Goal: Task Accomplishment & Management: Manage account settings

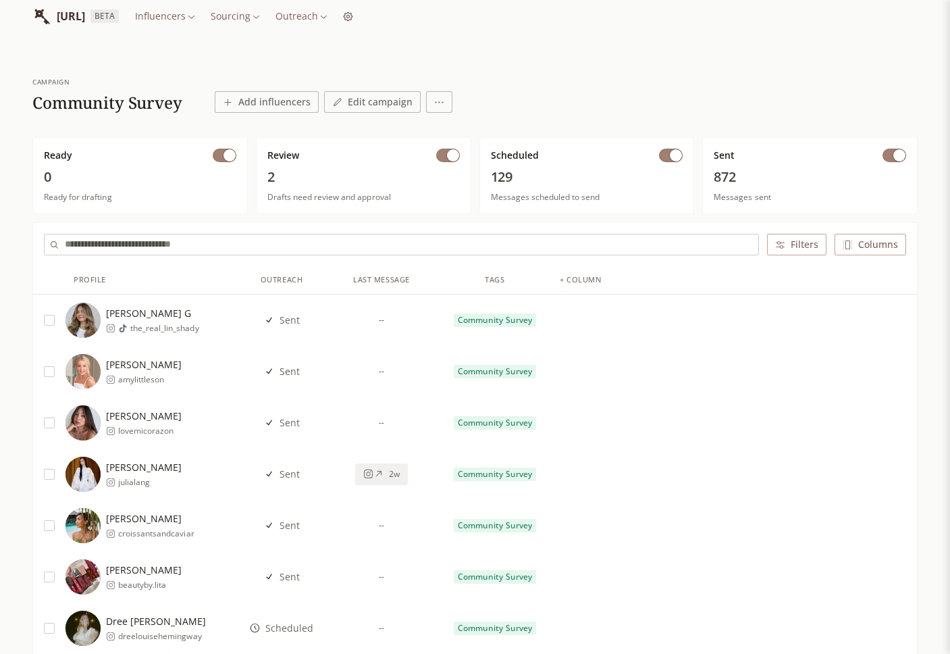
scroll to position [3, 0]
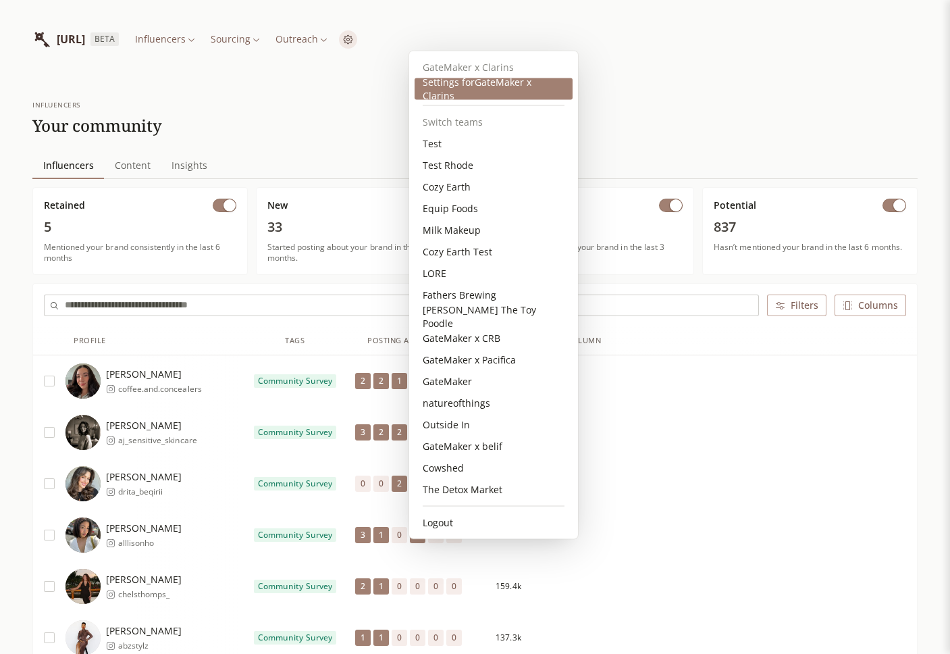
click at [451, 84] on div "Settings for GateMaker x Clarins" at bounding box center [494, 89] width 158 height 22
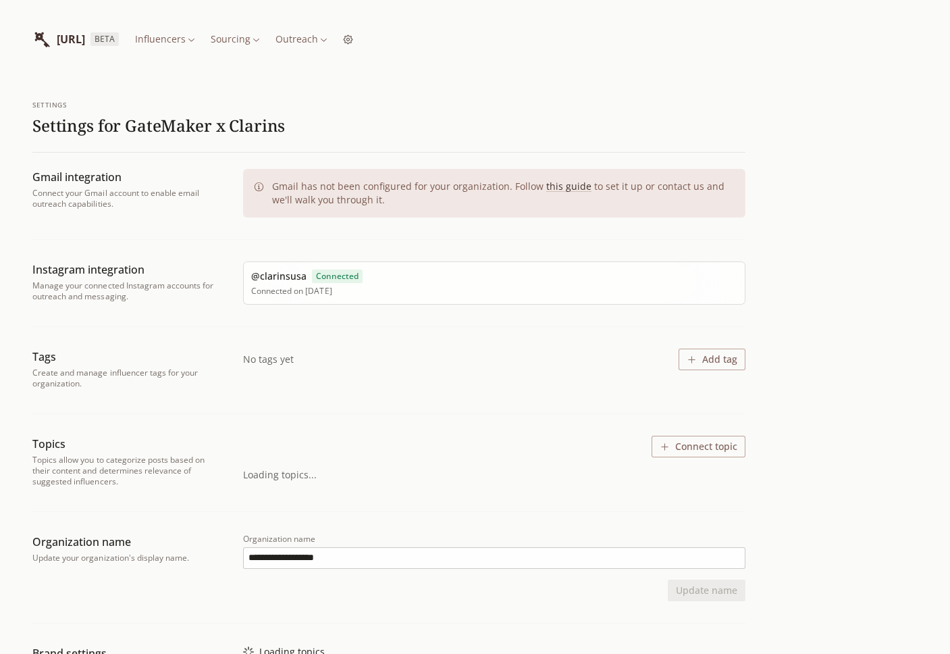
click at [384, 46] on html "**********" at bounding box center [475, 509] width 950 height 1019
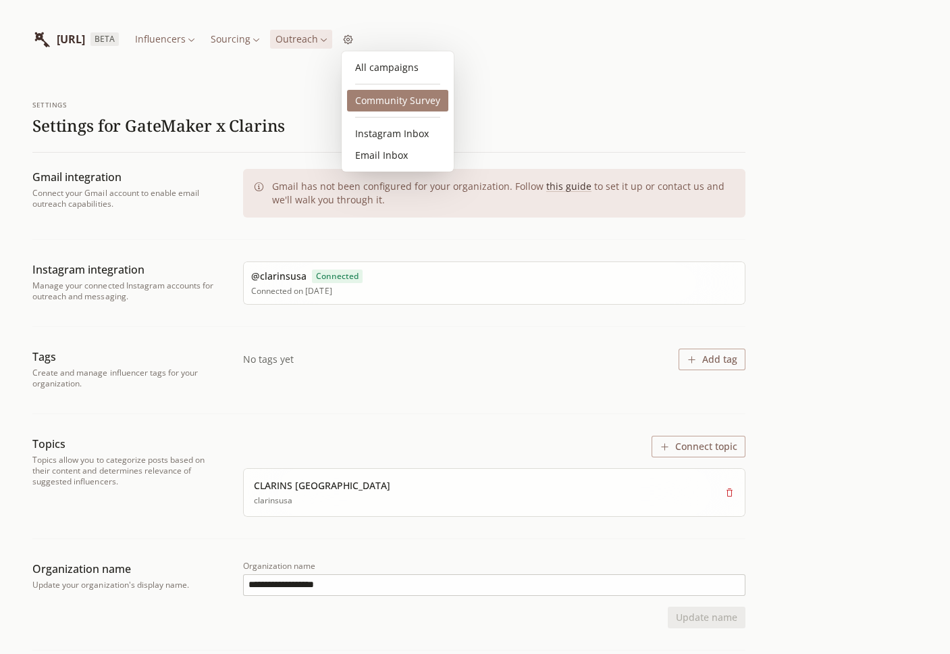
click at [384, 103] on link "Community Survey" at bounding box center [397, 101] width 101 height 22
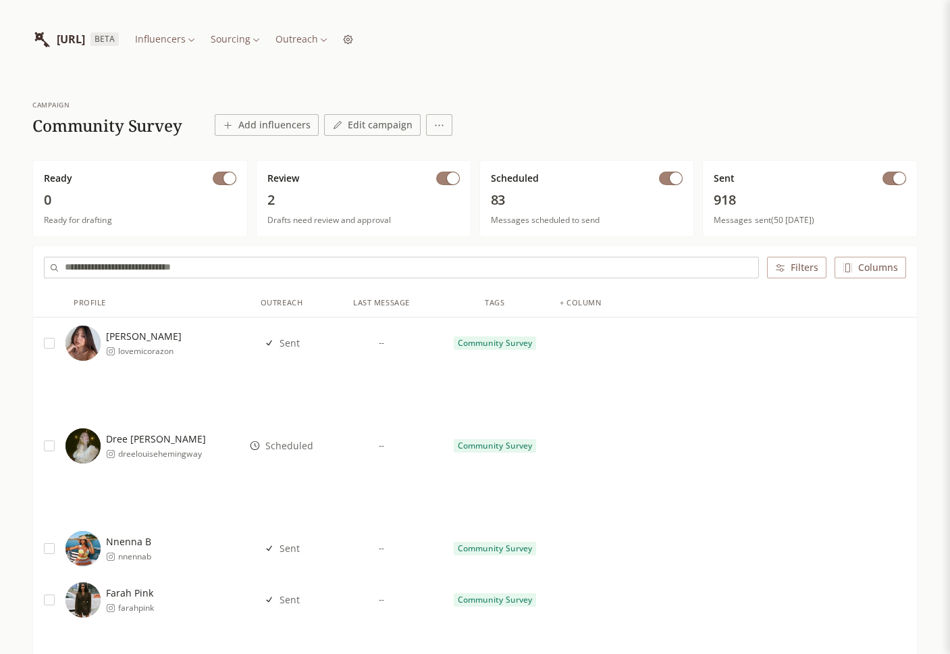
scroll to position [28, 0]
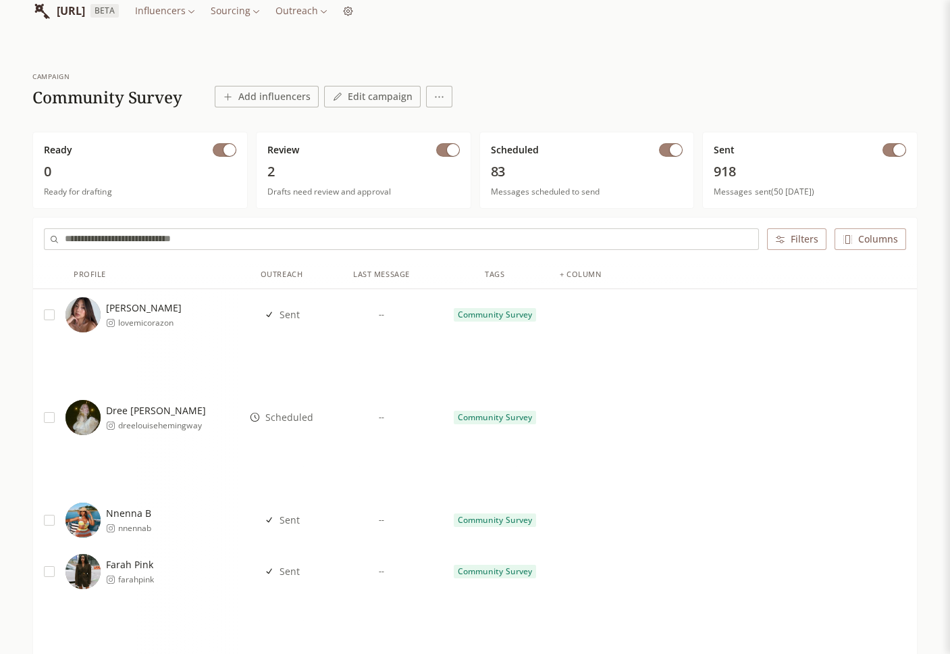
click at [898, 149] on span "button" at bounding box center [900, 150] width 12 height 12
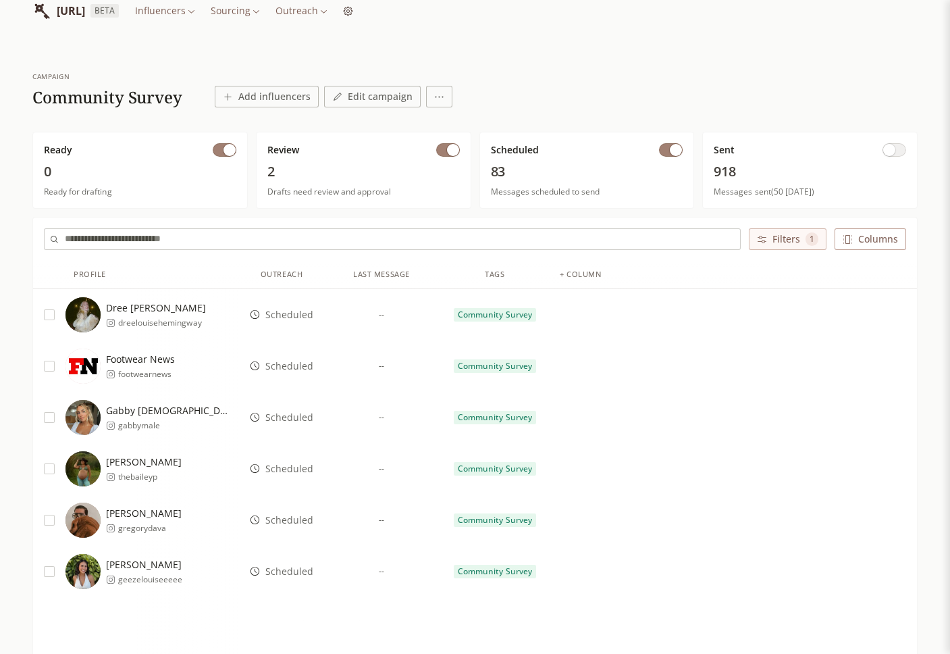
click at [287, 365] on span "Scheduled" at bounding box center [289, 366] width 48 height 14
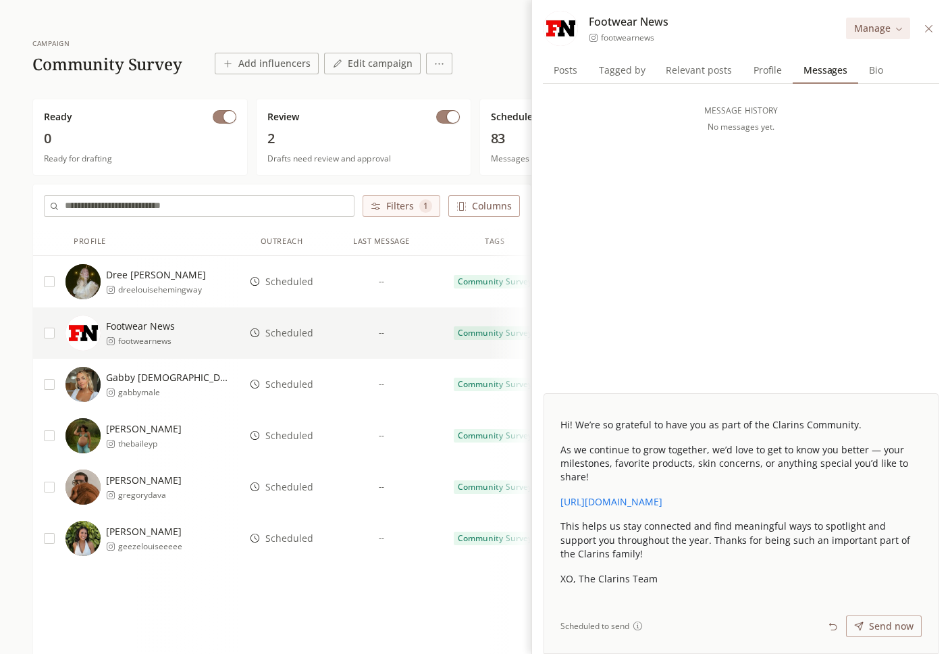
scroll to position [45, 0]
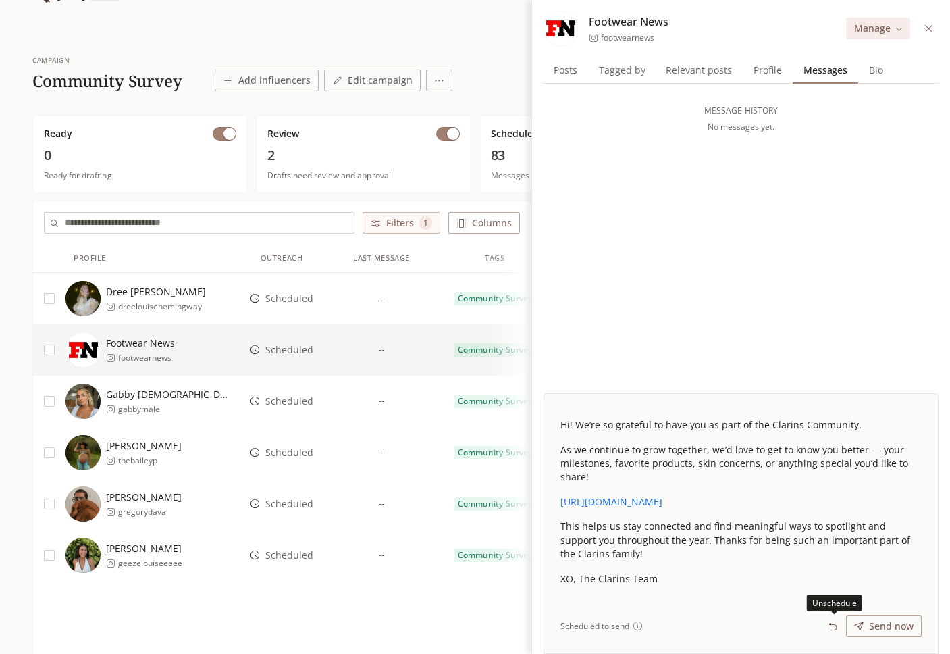
click at [836, 630] on icon at bounding box center [833, 627] width 10 height 10
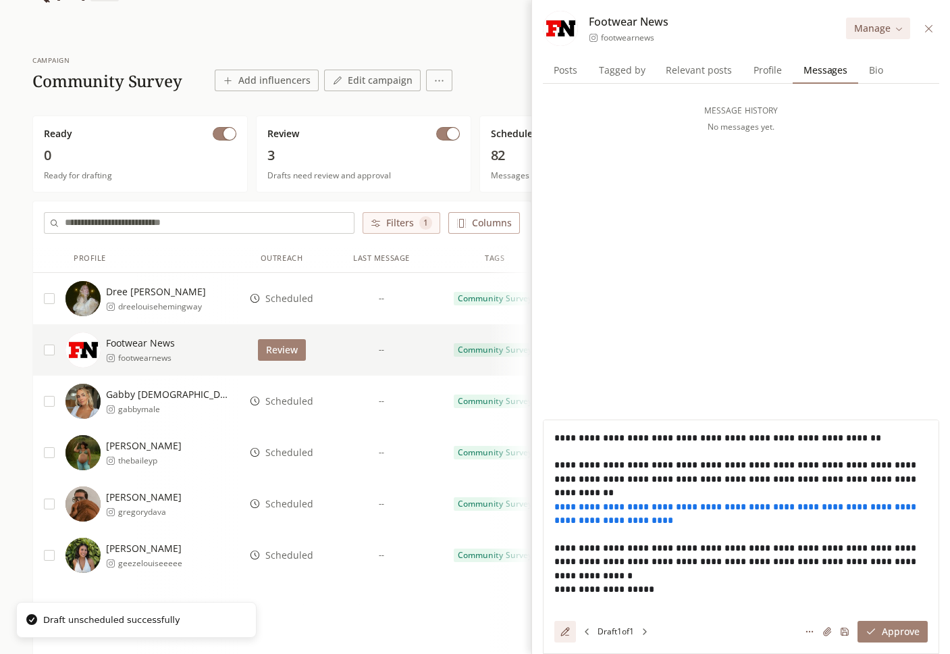
click at [563, 627] on icon at bounding box center [565, 631] width 9 height 9
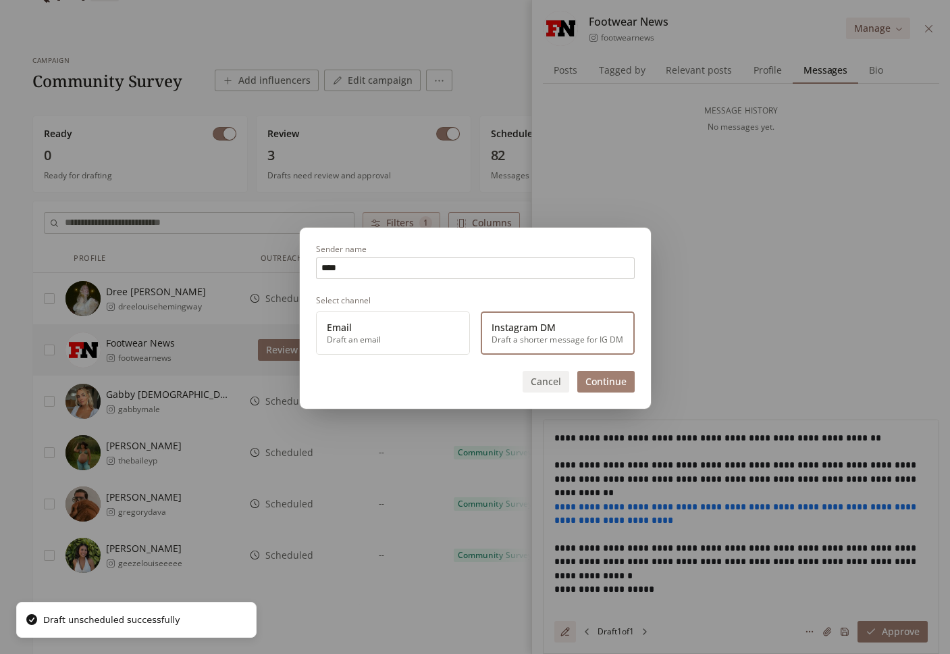
click at [602, 380] on button "Continue" at bounding box center [606, 382] width 57 height 22
